Goal: Use online tool/utility: Utilize a website feature to perform a specific function

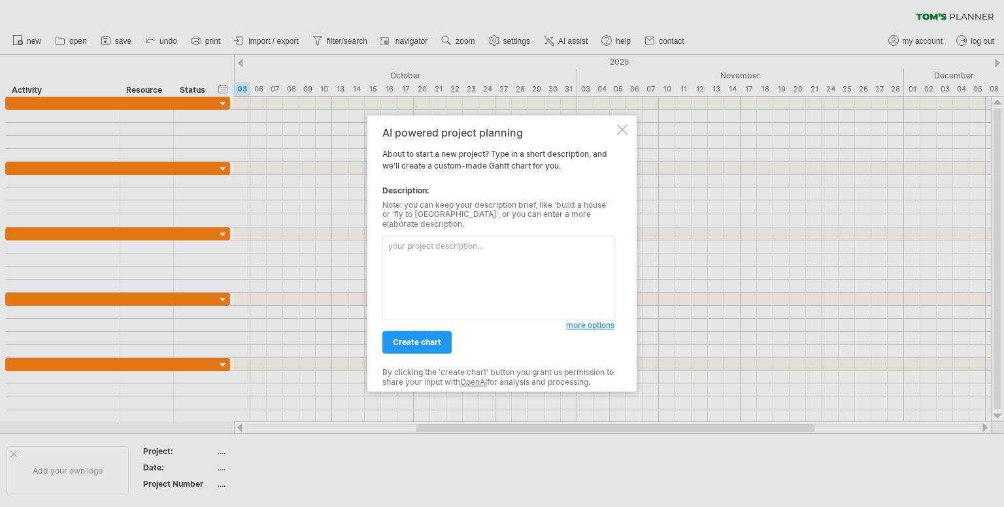
click at [454, 275] on textarea at bounding box center [499, 278] width 232 height 84
click at [830, 324] on div at bounding box center [502, 253] width 1004 height 507
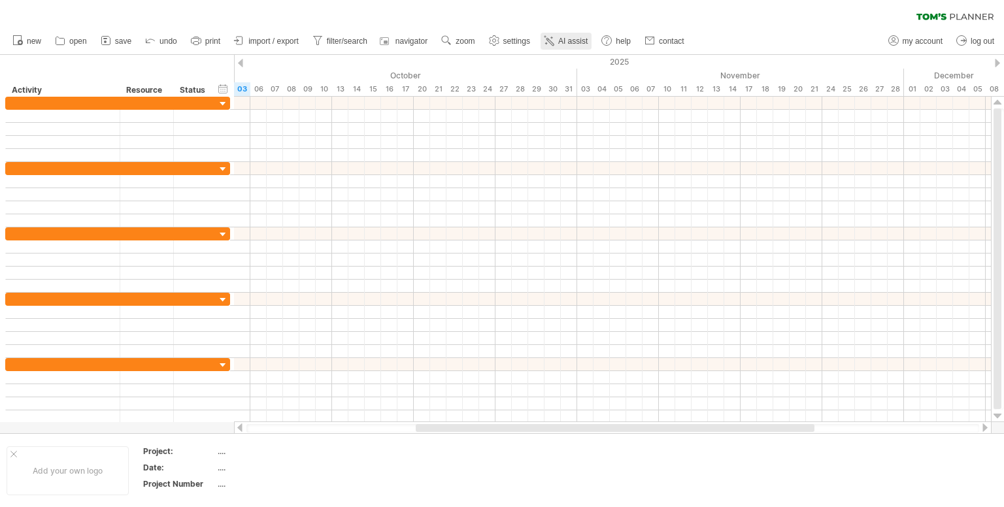
click at [568, 40] on span "AI assist" at bounding box center [572, 41] width 29 height 9
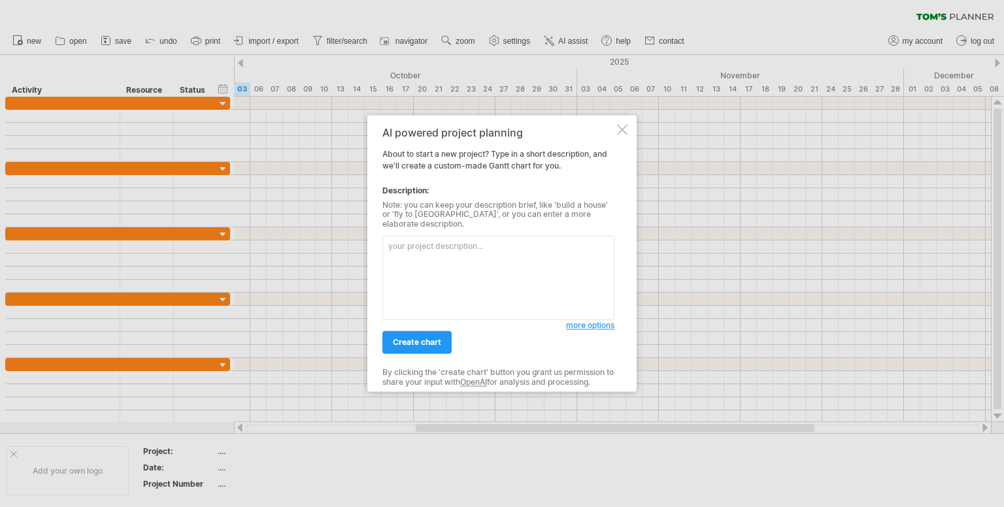
click at [453, 275] on textarea at bounding box center [499, 278] width 232 height 84
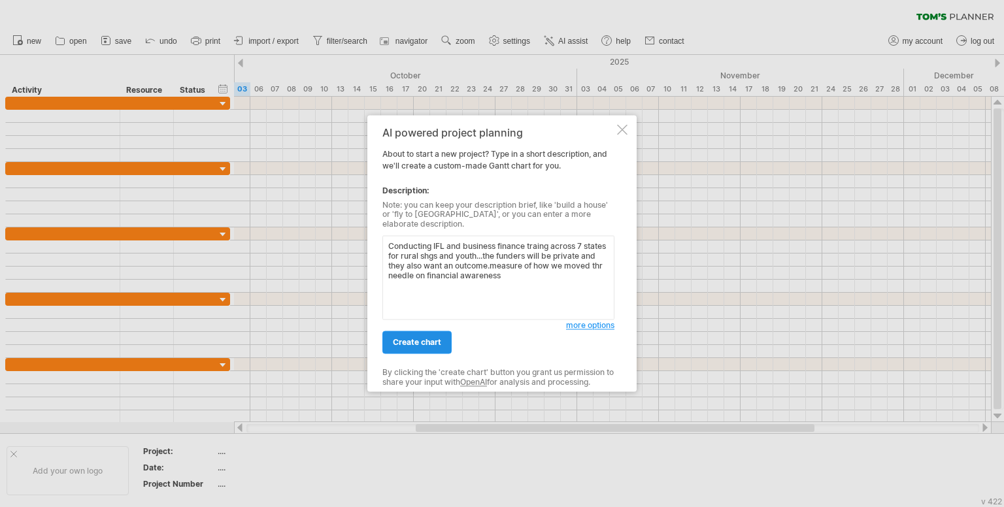
type textarea "Conducting IFL and business finance traing across 7 states for rural shgs and y…"
click at [427, 338] on span "create chart" at bounding box center [417, 343] width 48 height 10
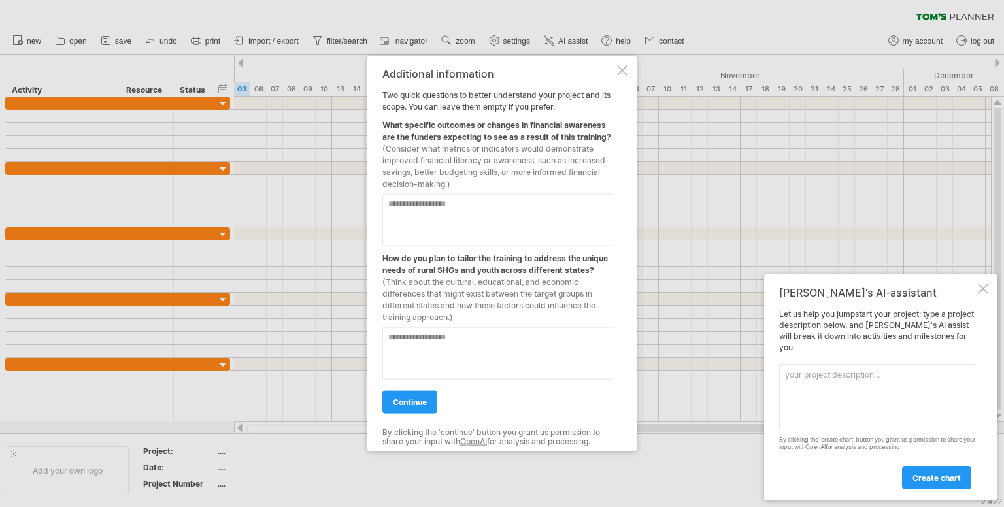
click at [429, 210] on textarea at bounding box center [499, 220] width 232 height 52
click at [298, 313] on div at bounding box center [502, 253] width 1004 height 507
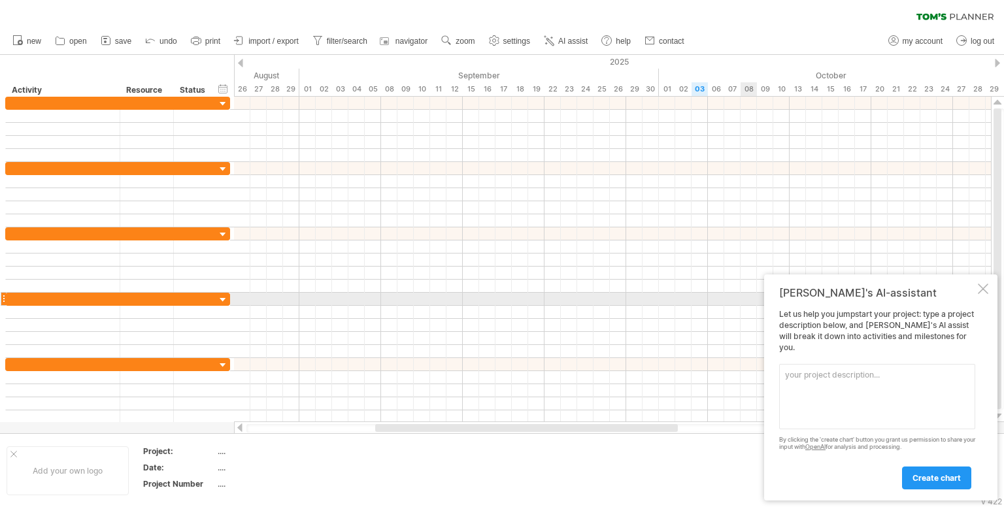
click at [985, 294] on div at bounding box center [983, 289] width 10 height 10
